Goal: Task Accomplishment & Management: Use online tool/utility

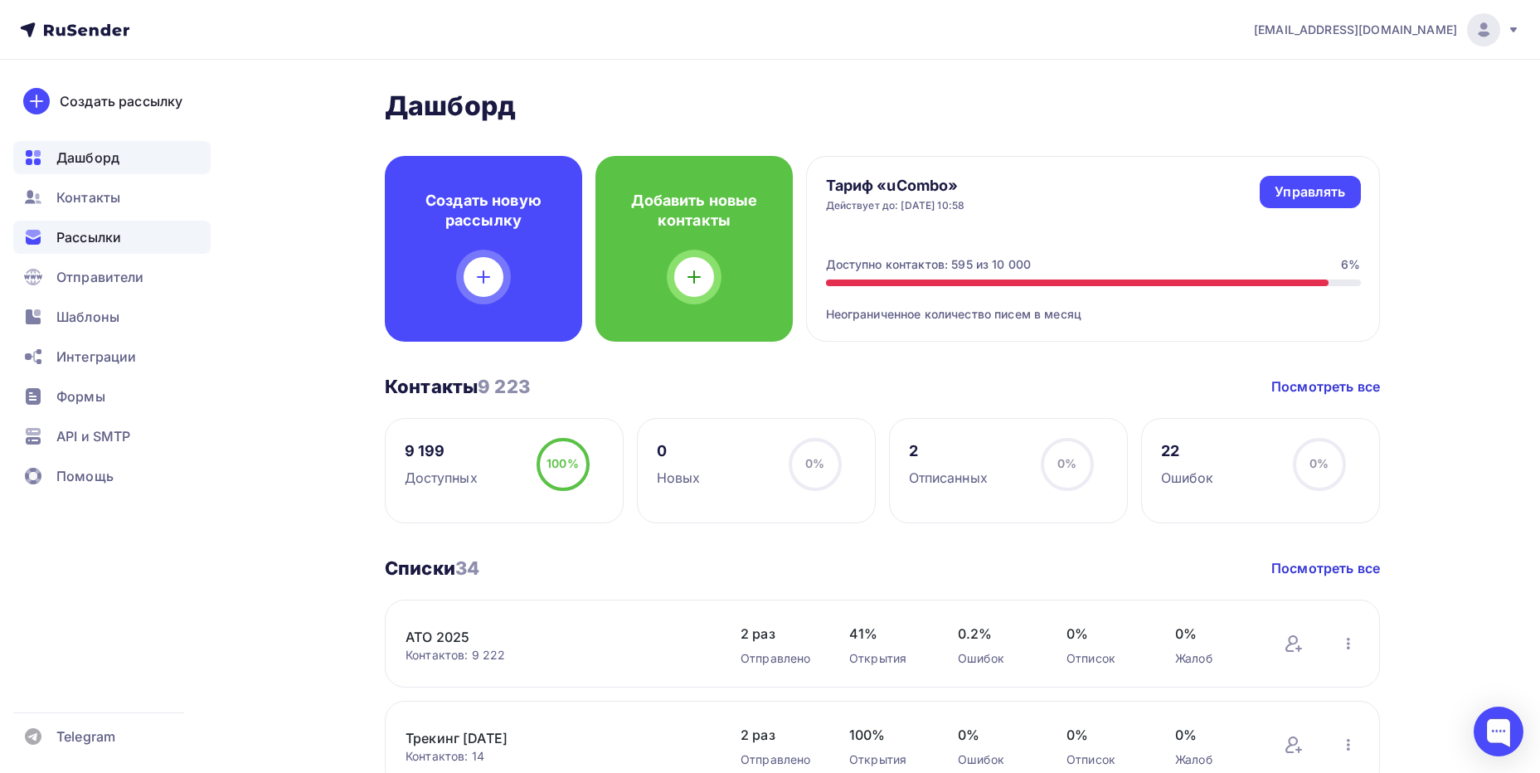
click at [85, 233] on span "Рассылки" at bounding box center [88, 237] width 65 height 20
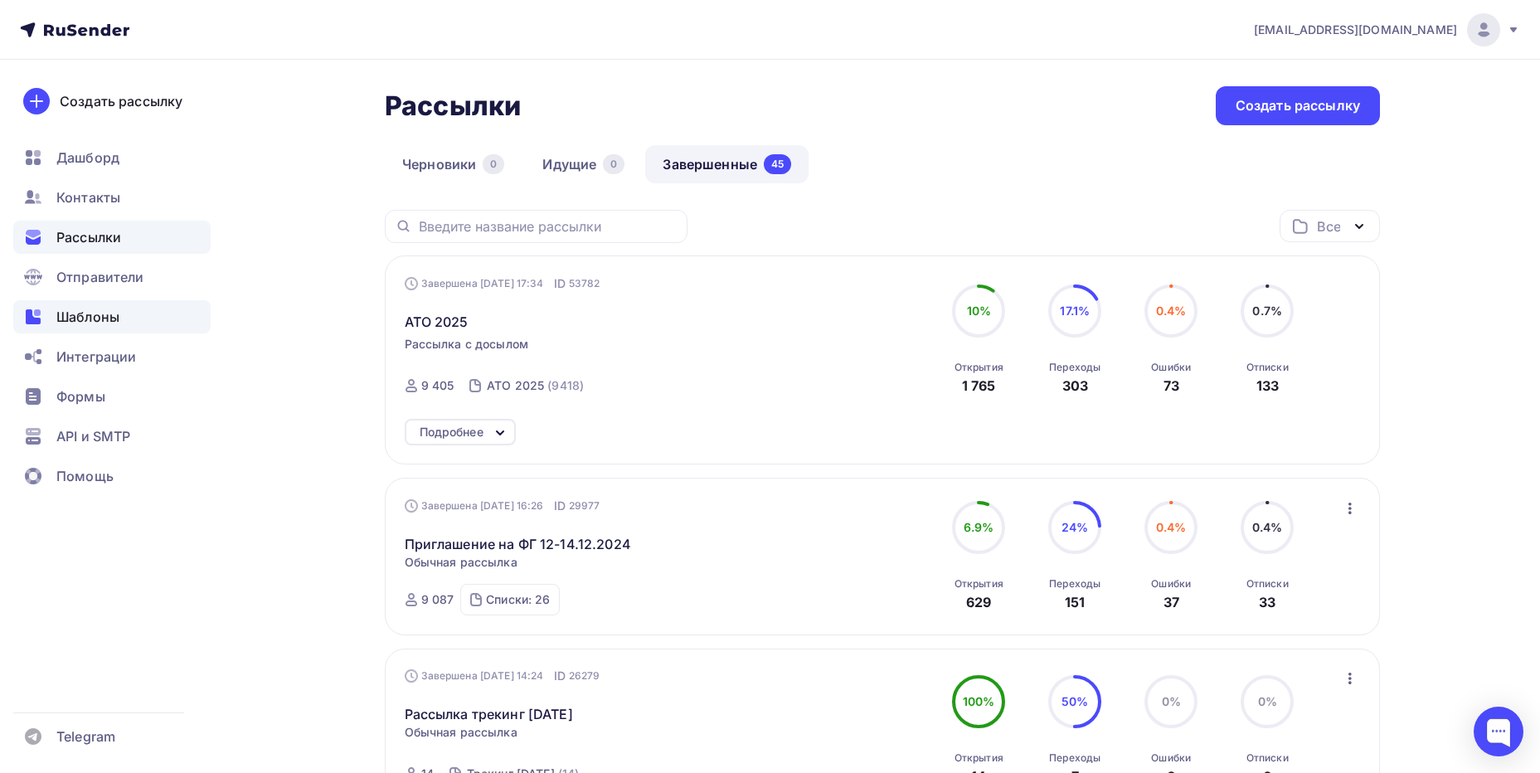
click at [126, 316] on div "Шаблоны" at bounding box center [111, 316] width 197 height 33
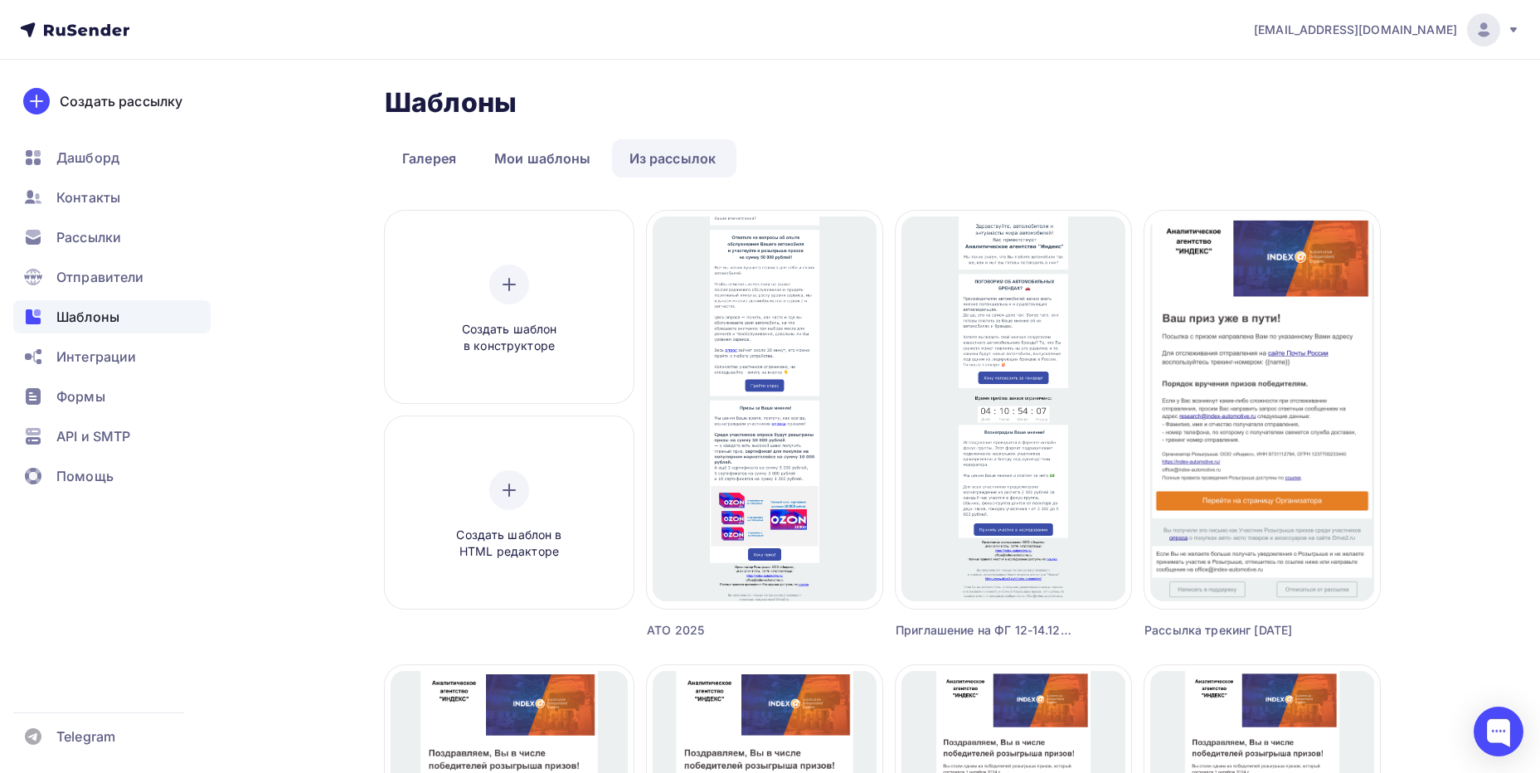
click at [659, 160] on link "Из рассылок" at bounding box center [673, 158] width 122 height 38
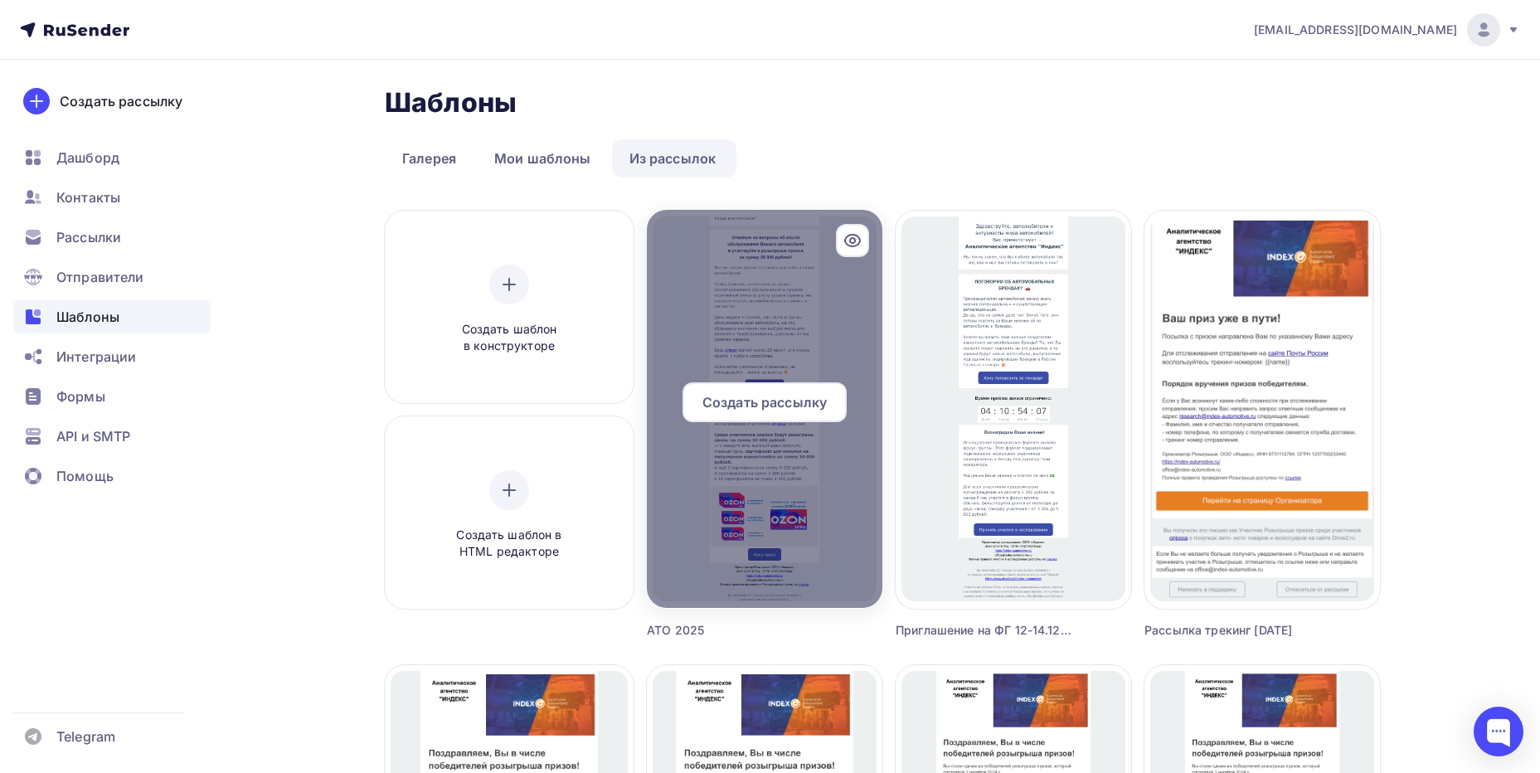
click at [775, 337] on div at bounding box center [765, 409] width 236 height 398
click at [788, 400] on span "Создать рассылку" at bounding box center [765, 402] width 124 height 20
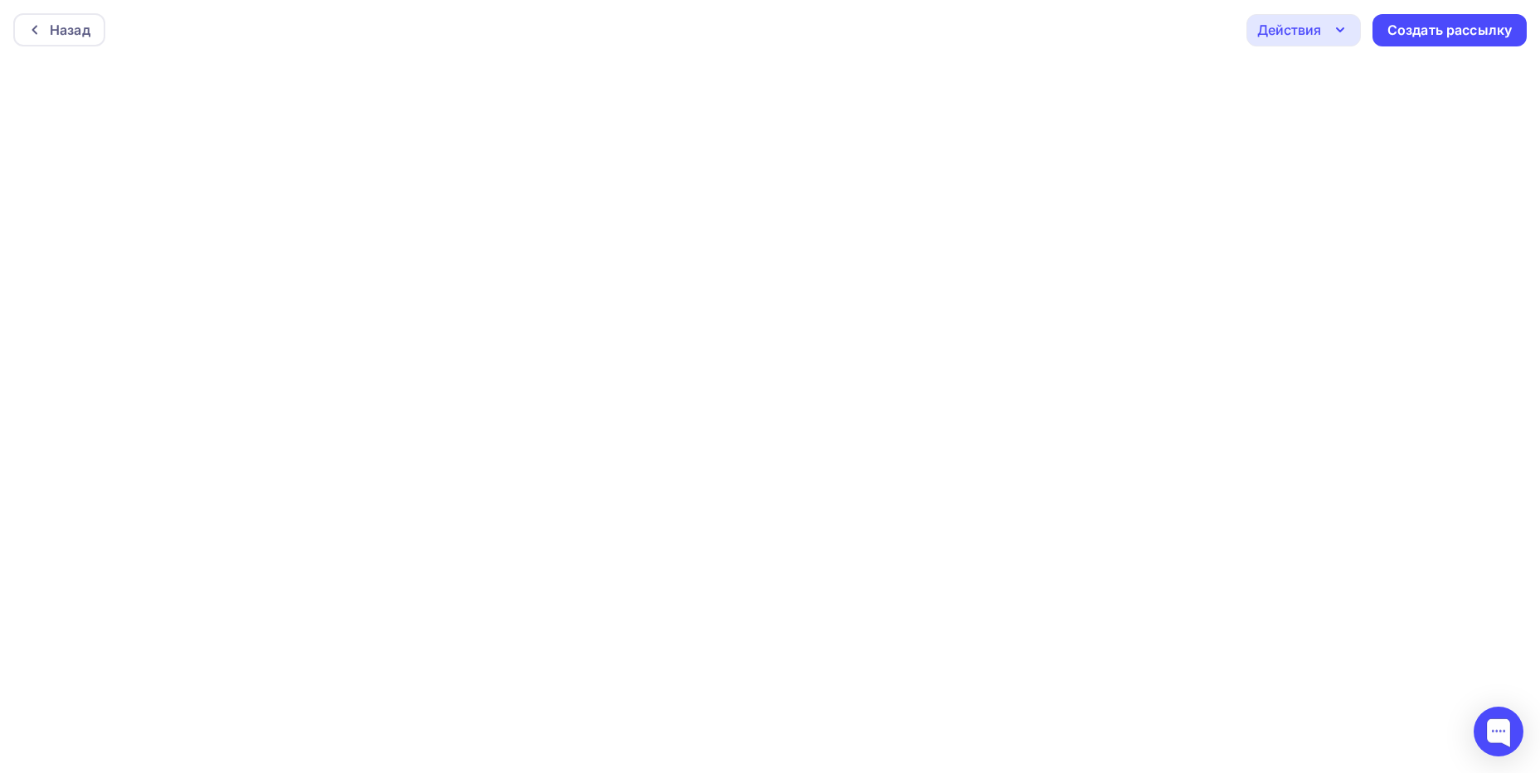
click at [1286, 39] on div "Действия" at bounding box center [1290, 30] width 64 height 20
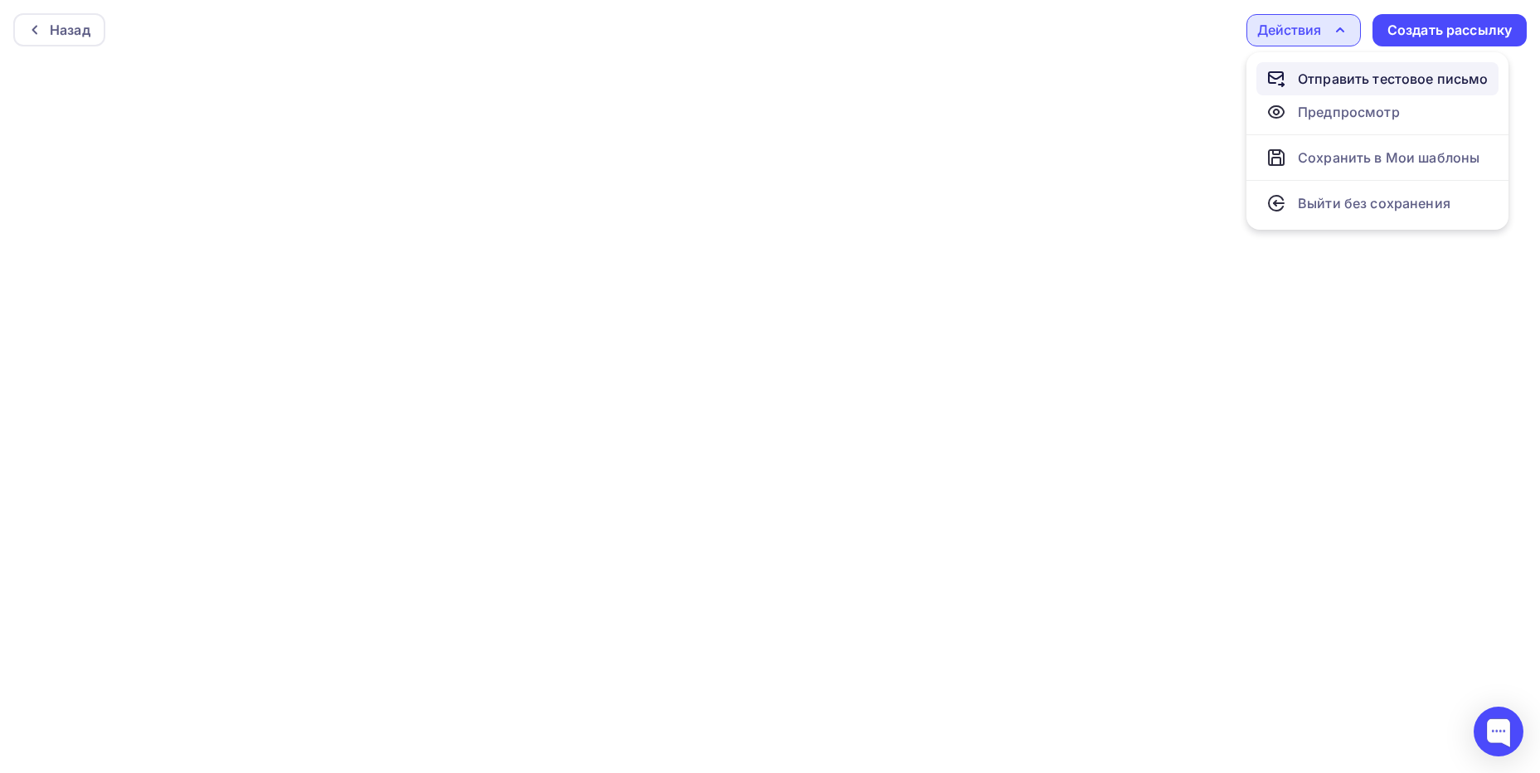
click at [1295, 73] on div "Отправить тестовое письмо" at bounding box center [1378, 79] width 222 height 20
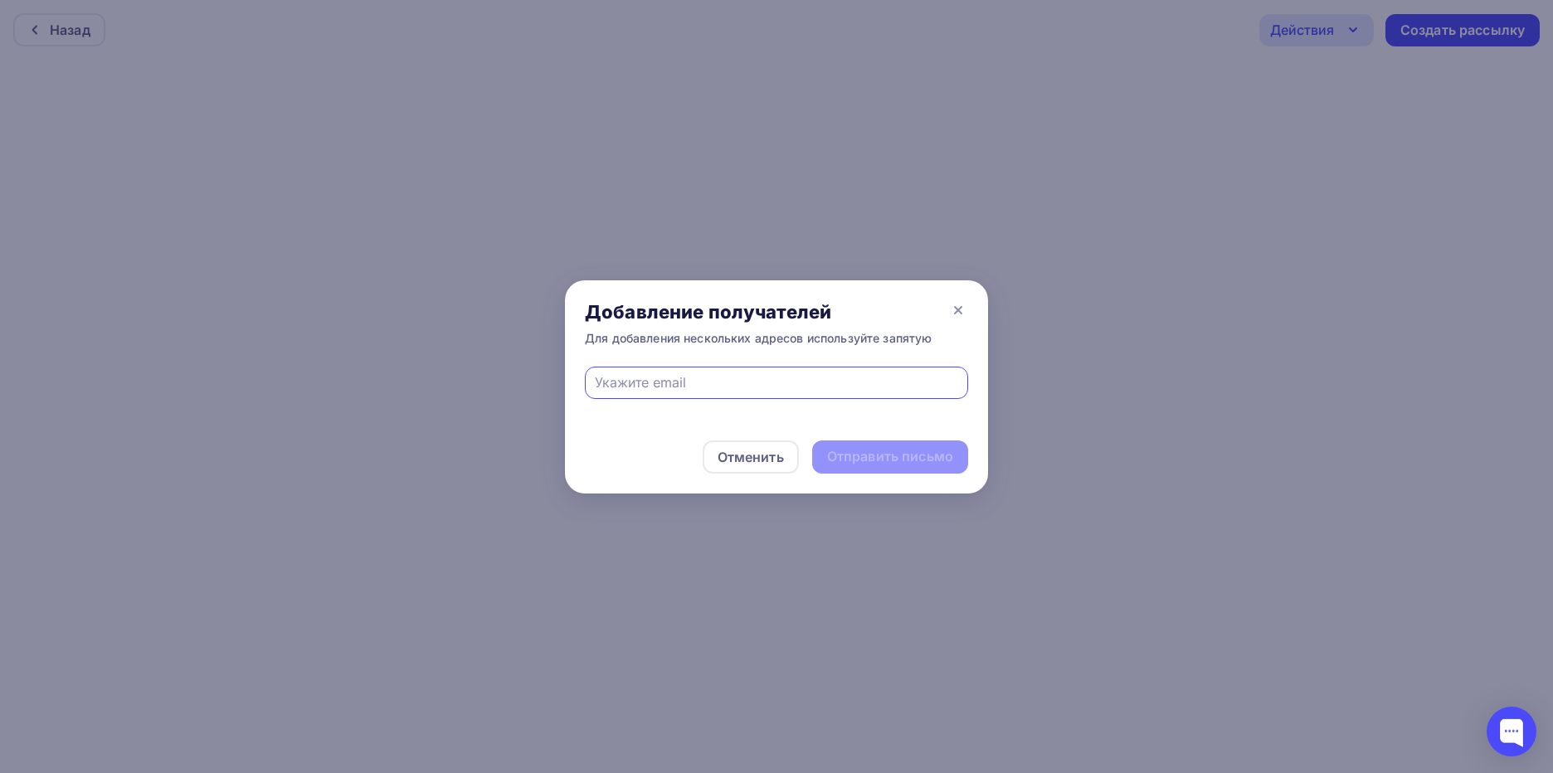
type input "[EMAIL_ADDRESS][DOMAIN_NAME]"
click at [849, 458] on div "Отправить письмо" at bounding box center [890, 456] width 126 height 19
